Goal: Navigation & Orientation: Find specific page/section

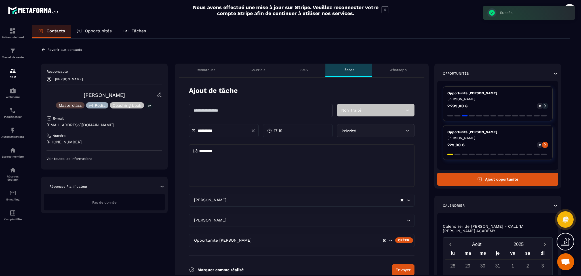
click at [94, 30] on p "Opportunités" at bounding box center [98, 30] width 27 height 5
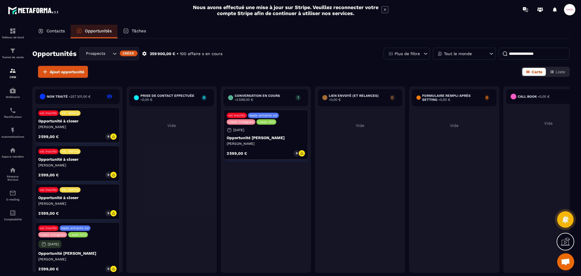
click at [104, 58] on div "Prospects Libres" at bounding box center [109, 53] width 60 height 13
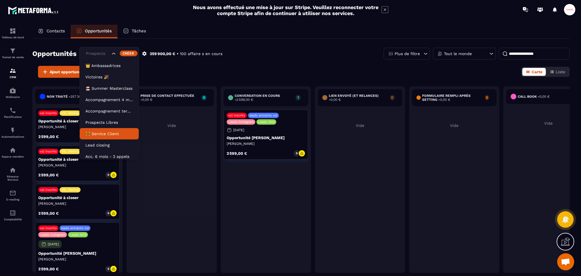
click at [103, 134] on p "🚧 Service Client" at bounding box center [109, 134] width 48 height 6
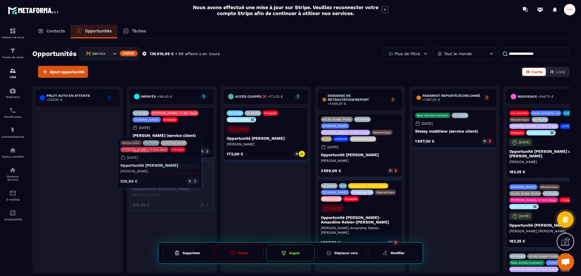
drag, startPoint x: 74, startPoint y: 149, endPoint x: 156, endPoint y: 176, distance: 86.3
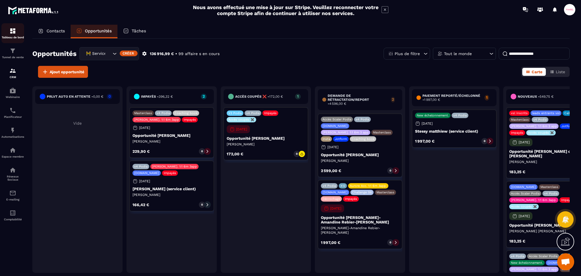
click at [13, 39] on link "Tableau de bord" at bounding box center [12, 33] width 23 height 20
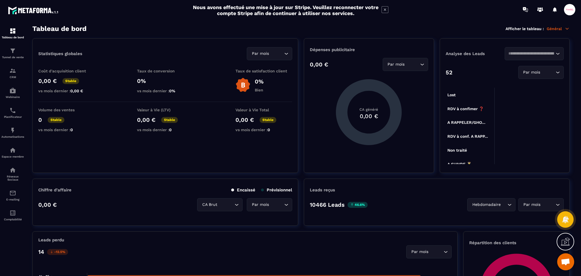
click at [276, 57] on div "Par mois Loading..." at bounding box center [269, 53] width 45 height 13
click at [275, 86] on p "Date personnalisée" at bounding box center [269, 88] width 33 height 6
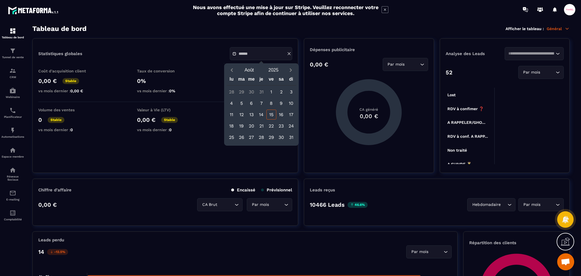
click at [269, 115] on div "15" at bounding box center [271, 115] width 10 height 10
click at [188, 138] on div "Statistiques globales Coût d'acquisition client 0,00 € Stable vs mois dernier :…" at bounding box center [165, 105] width 266 height 134
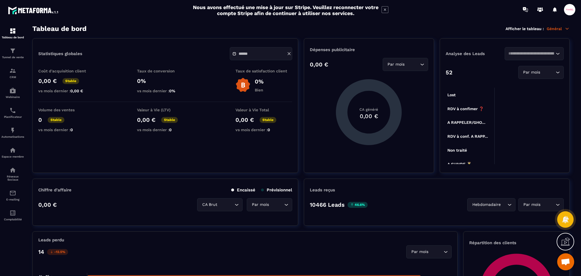
click at [290, 55] on icon at bounding box center [289, 53] width 3 height 3
click at [279, 56] on input "Search for option" at bounding box center [267, 54] width 32 height 6
click at [270, 68] on p "Par mois" at bounding box center [269, 66] width 33 height 6
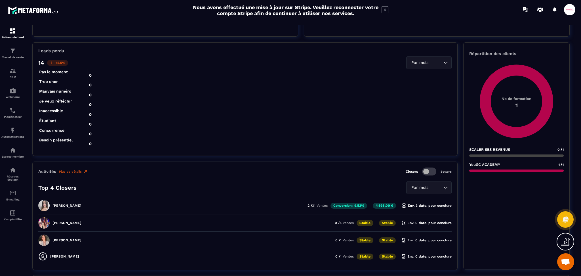
scroll to position [265, 0]
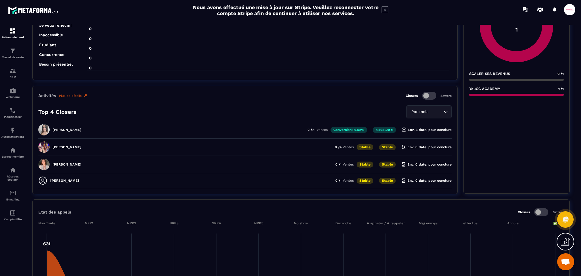
click at [70, 131] on p "[PERSON_NAME]" at bounding box center [66, 130] width 29 height 4
click at [437, 96] on div "Closers Setters" at bounding box center [429, 96] width 46 height 8
click at [425, 97] on span at bounding box center [429, 96] width 14 height 8
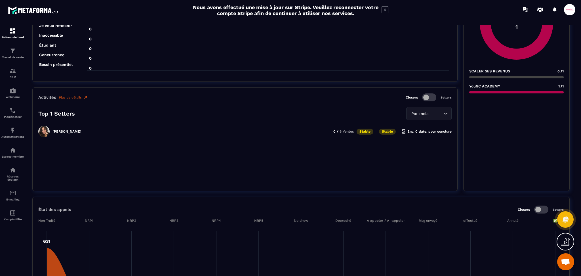
click at [425, 97] on span at bounding box center [429, 97] width 14 height 8
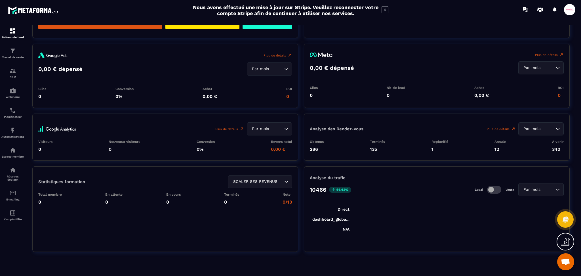
scroll to position [643, 0]
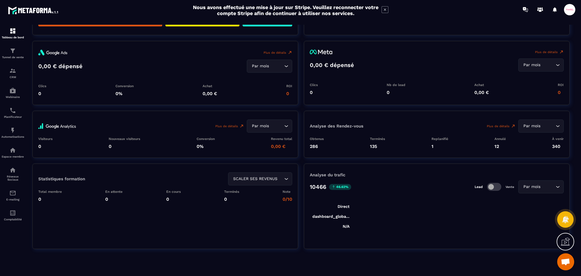
click at [490, 186] on span at bounding box center [494, 187] width 14 height 8
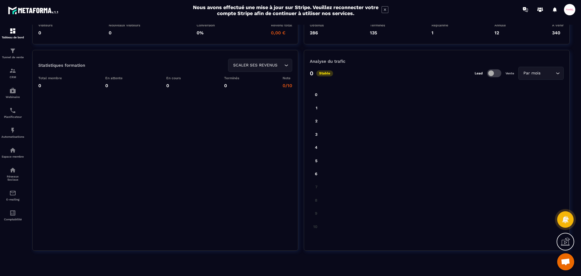
click at [492, 75] on span at bounding box center [494, 73] width 14 height 8
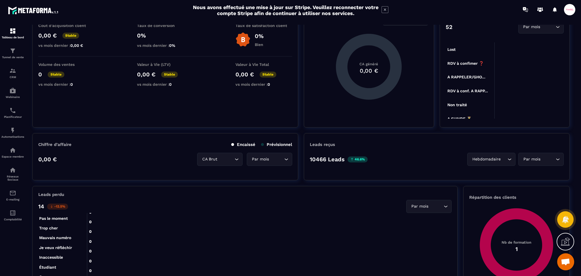
scroll to position [0, 0]
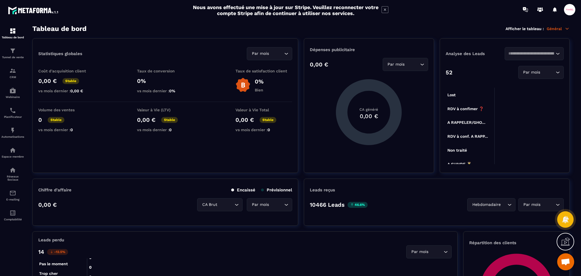
click at [550, 28] on p "Général" at bounding box center [558, 28] width 23 height 5
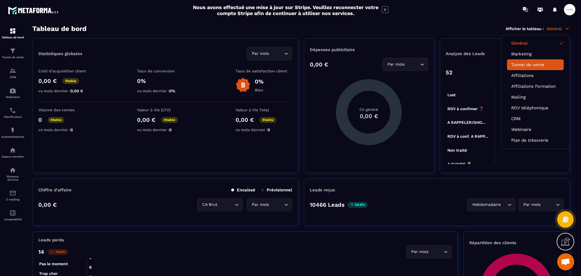
click at [542, 63] on link "Tunnel de vente" at bounding box center [535, 64] width 48 height 5
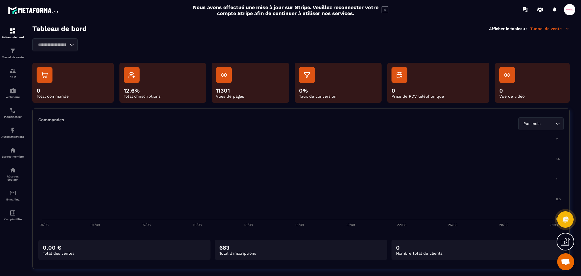
click at [69, 50] on div "Loading..." at bounding box center [54, 44] width 45 height 13
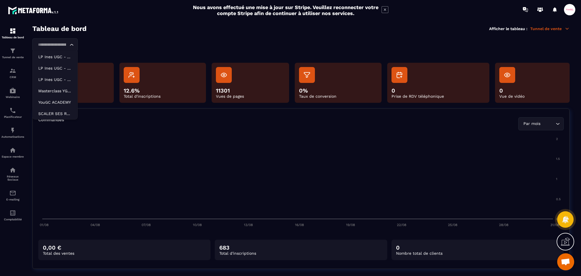
click at [69, 49] on div "Loading..." at bounding box center [54, 44] width 45 height 13
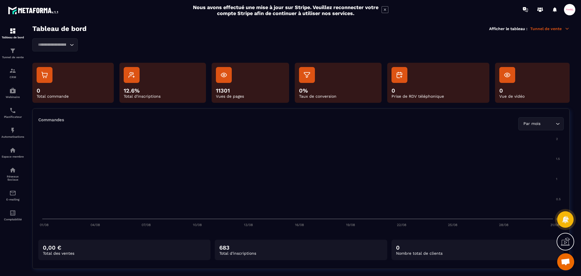
click at [545, 26] on p "Tunnel de vente" at bounding box center [549, 28] width 39 height 5
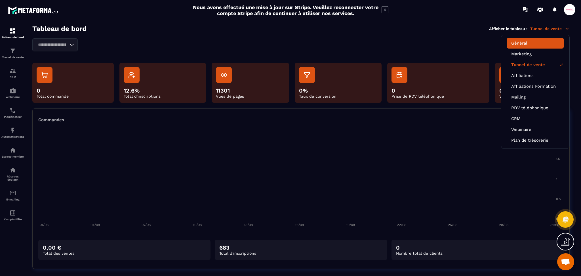
click at [525, 70] on li "Général" at bounding box center [535, 75] width 57 height 11
click at [530, 53] on link "Marketing" at bounding box center [535, 53] width 48 height 5
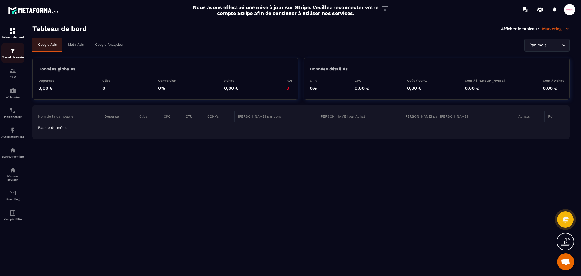
click at [24, 50] on link "Tunnel de vente" at bounding box center [12, 53] width 23 height 20
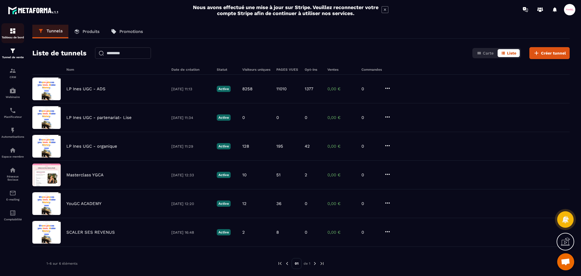
click at [10, 29] on img at bounding box center [12, 31] width 7 height 7
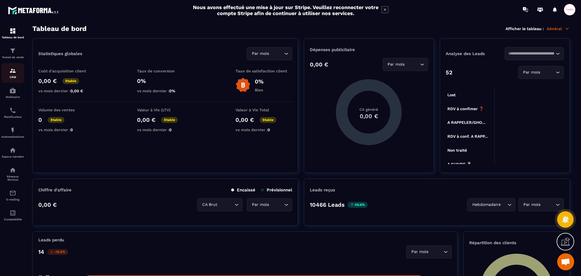
click at [16, 76] on div "CRM" at bounding box center [12, 72] width 23 height 11
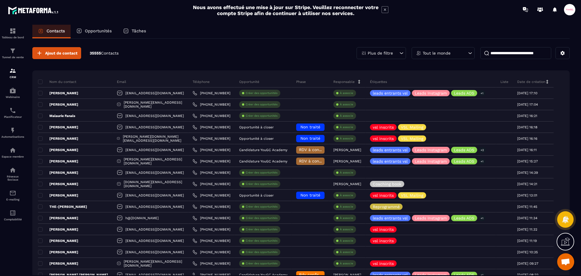
click at [88, 30] on p "Opportunités" at bounding box center [98, 30] width 27 height 5
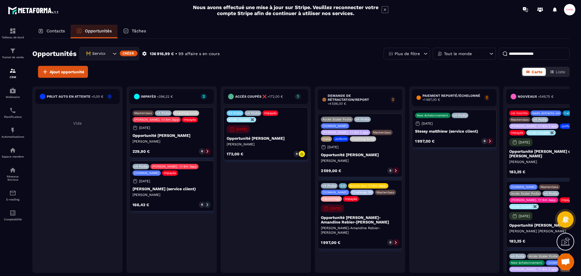
click at [119, 54] on div "Search for option" at bounding box center [124, 54] width 24 height 6
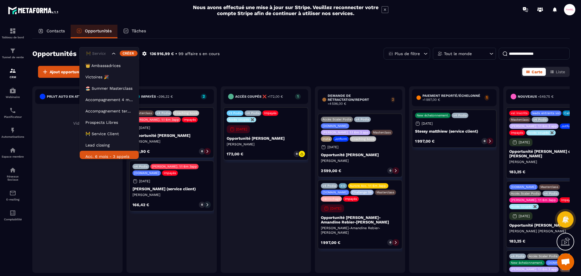
scroll to position [3, 0]
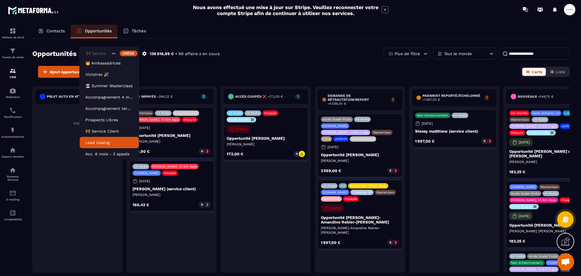
click at [107, 144] on p "Lead closing" at bounding box center [109, 143] width 48 height 6
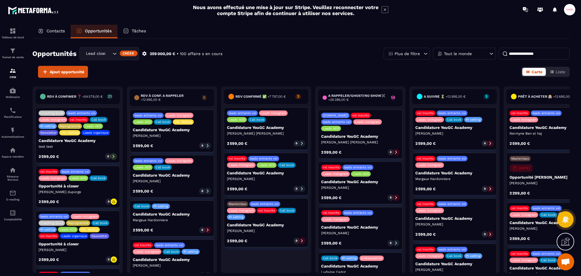
scroll to position [0, 212]
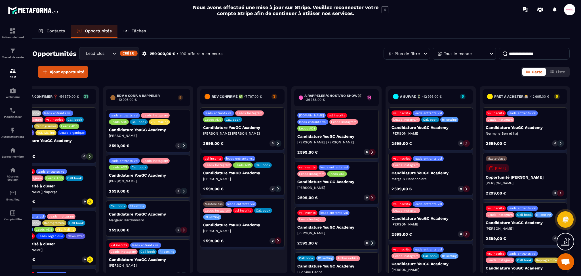
click at [55, 30] on p "Contacts" at bounding box center [56, 30] width 18 height 5
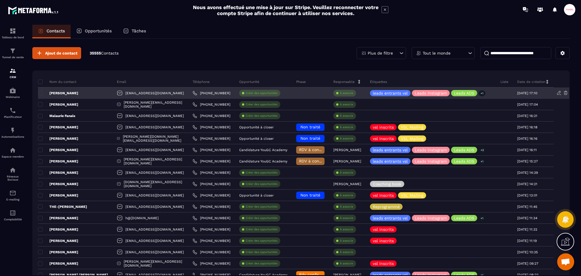
click at [118, 95] on div "[EMAIL_ADDRESS][DOMAIN_NAME]" at bounding box center [151, 92] width 76 height 11
click at [69, 88] on div "[PERSON_NAME]" at bounding box center [75, 92] width 75 height 11
